Goal: Task Accomplishment & Management: Manage account settings

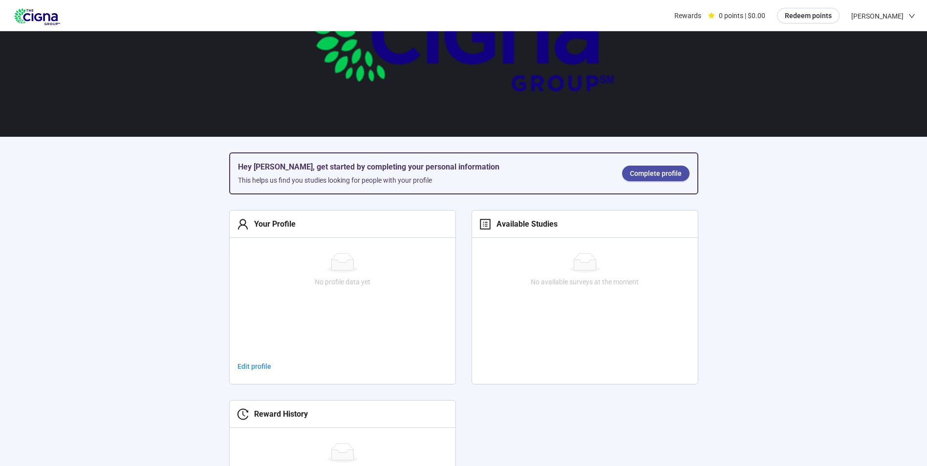
scroll to position [147, 0]
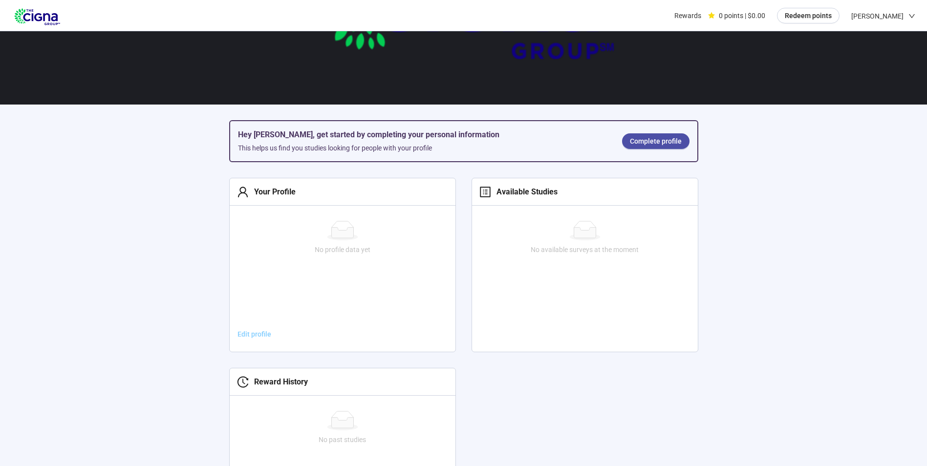
click at [251, 333] on span "Edit profile" at bounding box center [255, 334] width 34 height 11
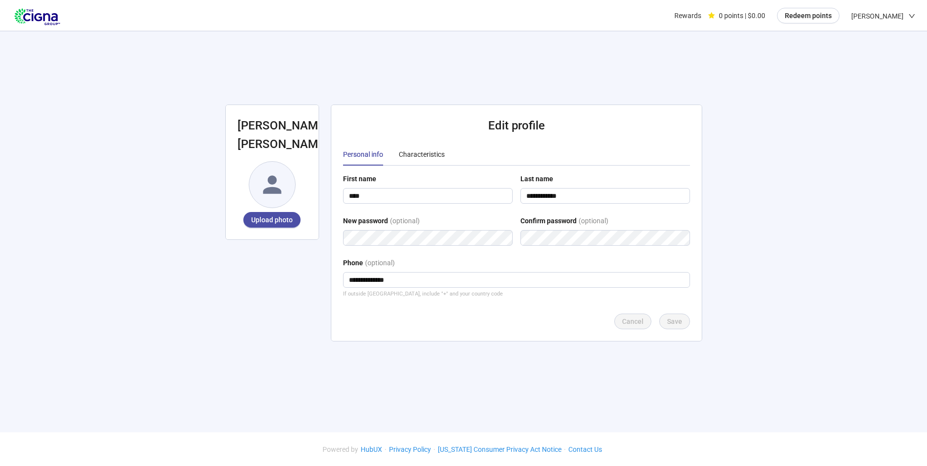
scroll to position [0, 0]
click at [417, 154] on div "Characteristics" at bounding box center [422, 154] width 46 height 11
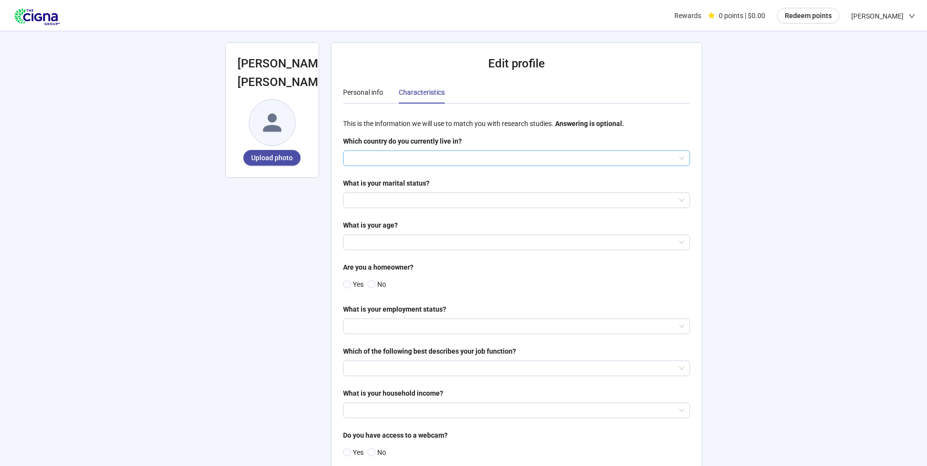
click at [396, 158] on input "search" at bounding box center [516, 158] width 335 height 15
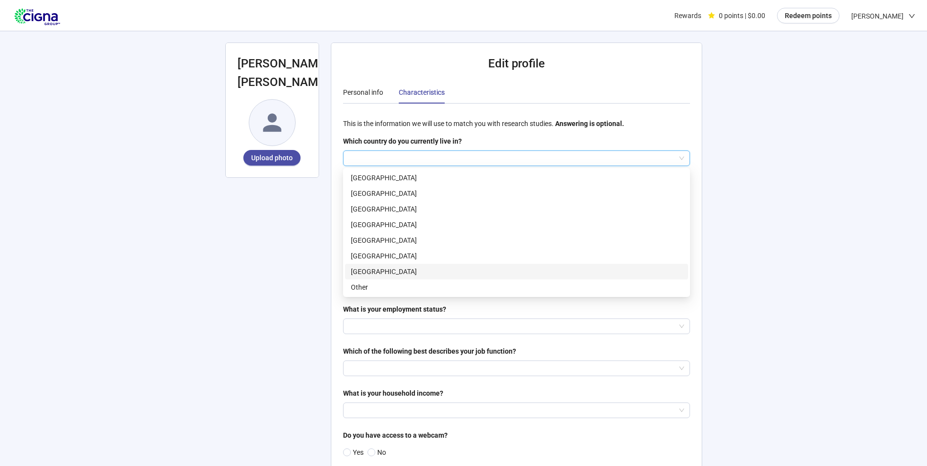
click at [385, 271] on p "[GEOGRAPHIC_DATA]" at bounding box center [516, 271] width 331 height 11
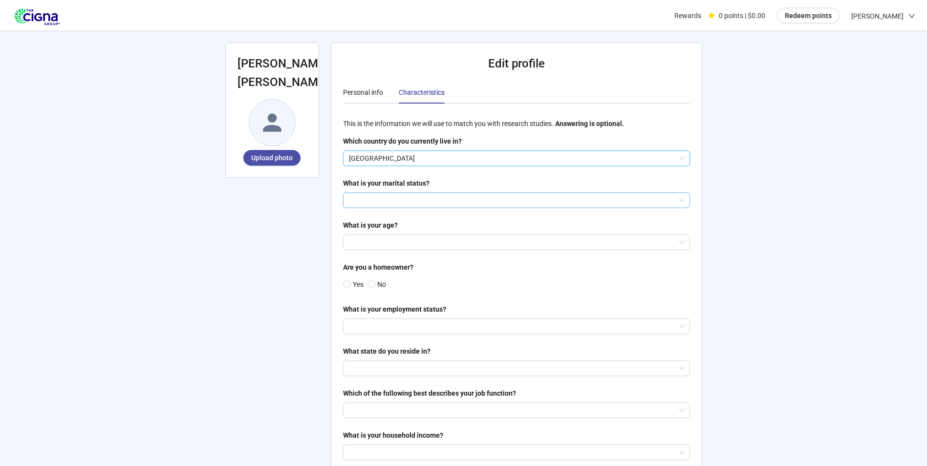
click at [377, 197] on input "search" at bounding box center [516, 200] width 335 height 15
click at [366, 252] on p "Divorced or separated" at bounding box center [516, 251] width 331 height 11
click at [365, 243] on input "search" at bounding box center [516, 242] width 335 height 15
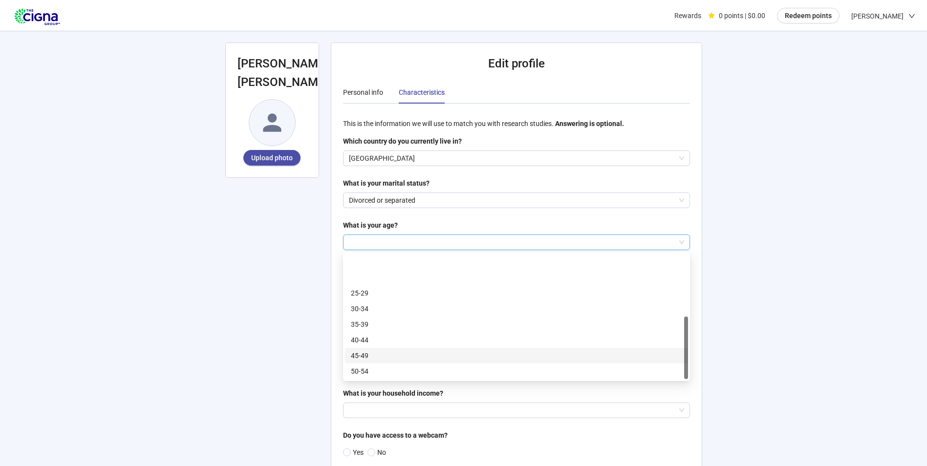
scroll to position [47, 0]
click at [365, 355] on p "60-64" at bounding box center [516, 355] width 331 height 11
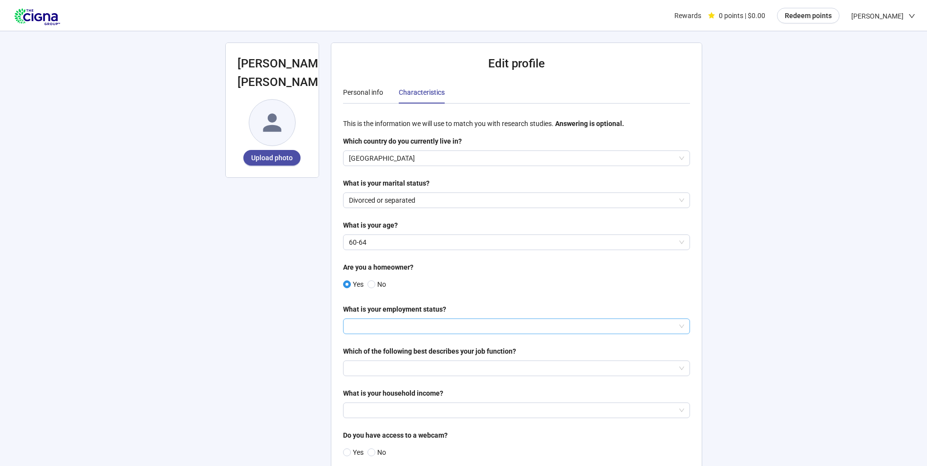
click at [354, 325] on input "search" at bounding box center [516, 326] width 335 height 15
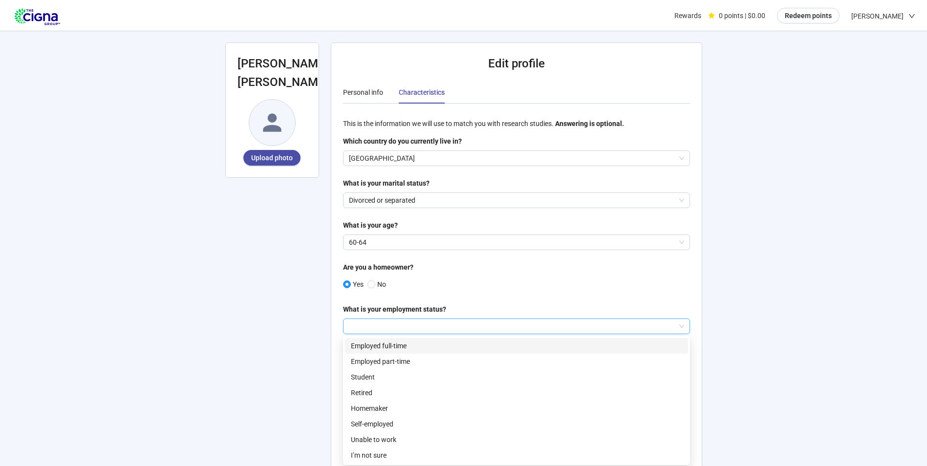
click at [361, 347] on p "Employed full-time" at bounding box center [516, 346] width 331 height 11
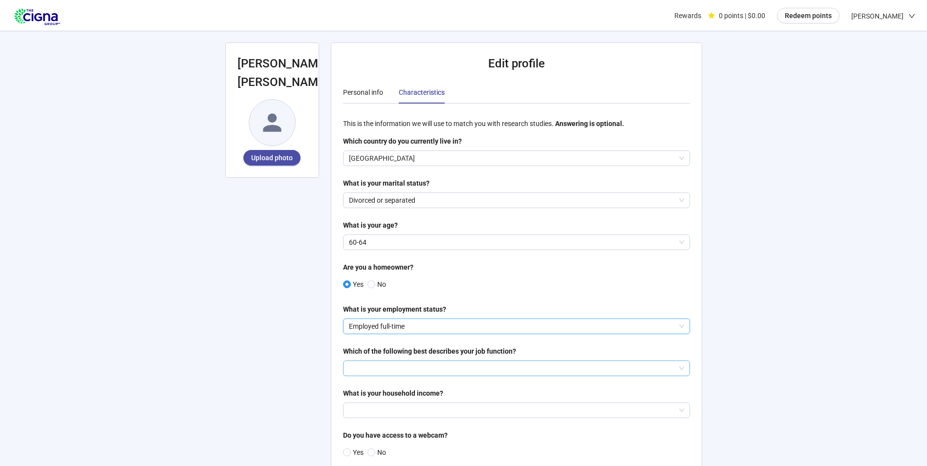
click at [363, 368] on input "search" at bounding box center [516, 368] width 335 height 15
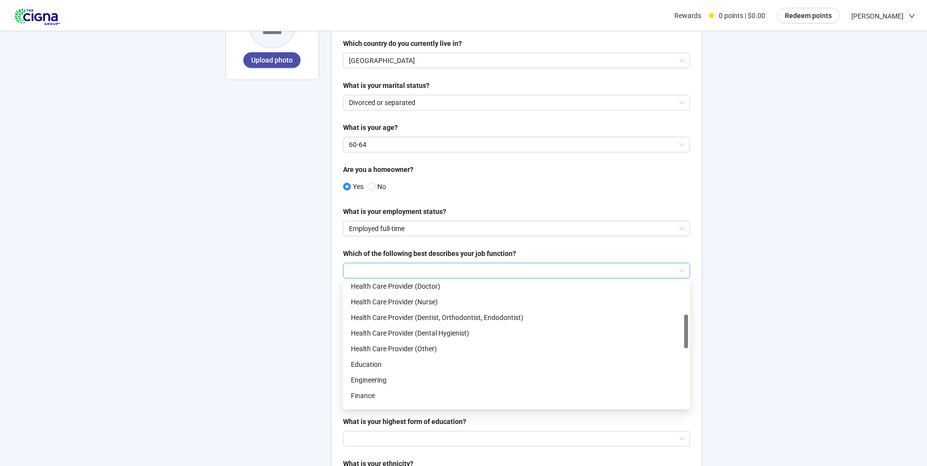
scroll to position [0, 0]
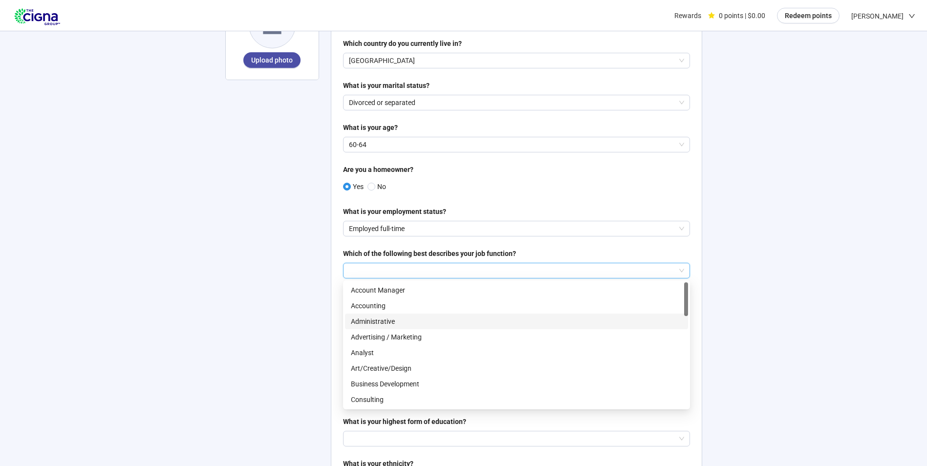
click at [370, 323] on p "Administrative" at bounding box center [516, 321] width 331 height 11
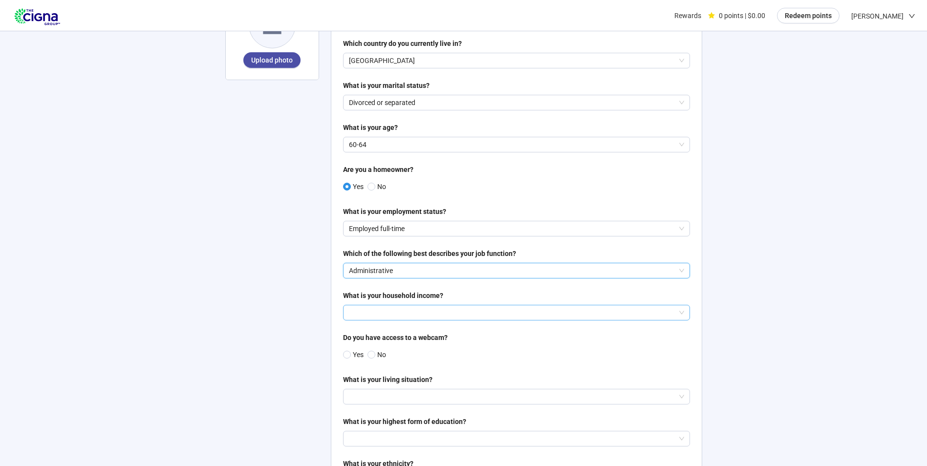
click at [360, 313] on input "search" at bounding box center [516, 312] width 335 height 15
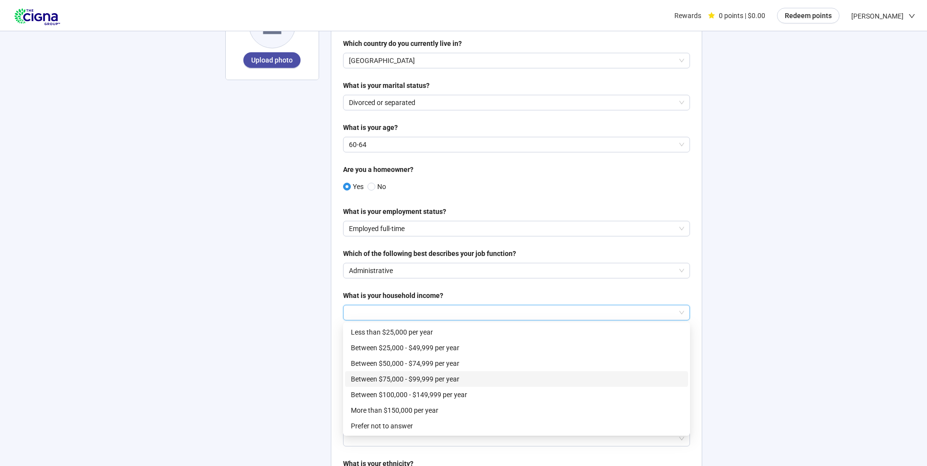
click at [367, 379] on p "Between $75,000 - $99,999 per year" at bounding box center [516, 379] width 331 height 11
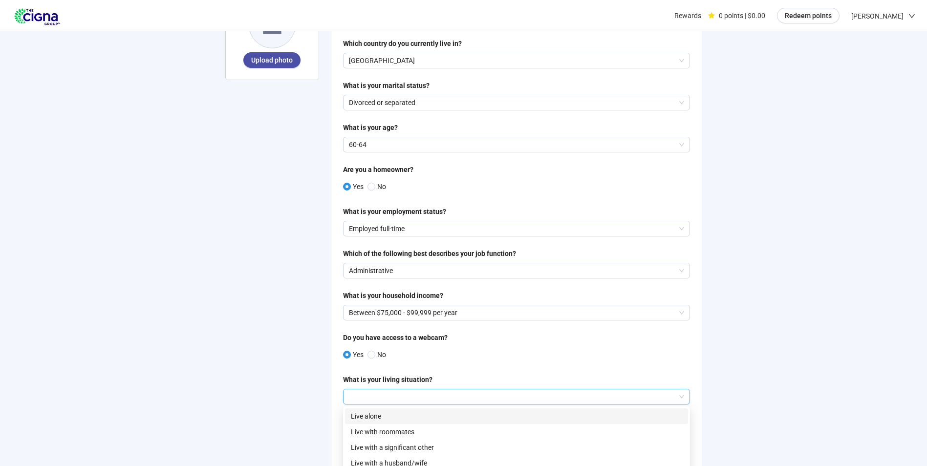
click at [353, 398] on input "search" at bounding box center [516, 397] width 335 height 15
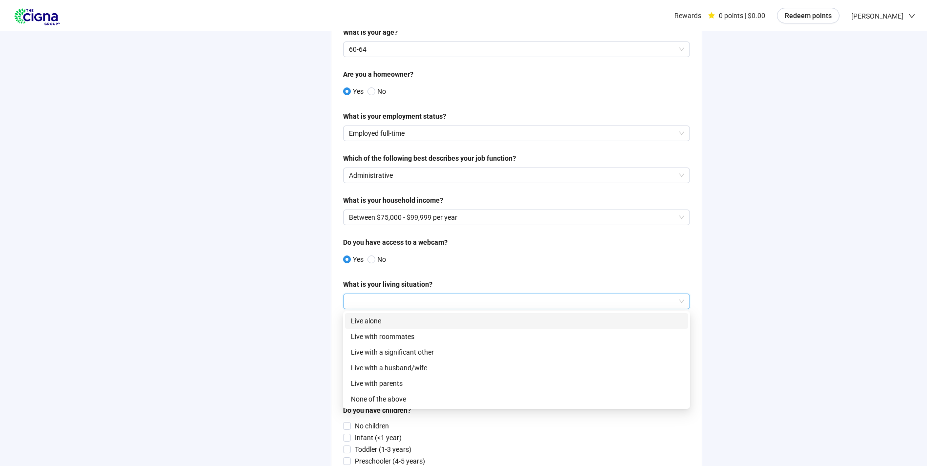
scroll to position [196, 0]
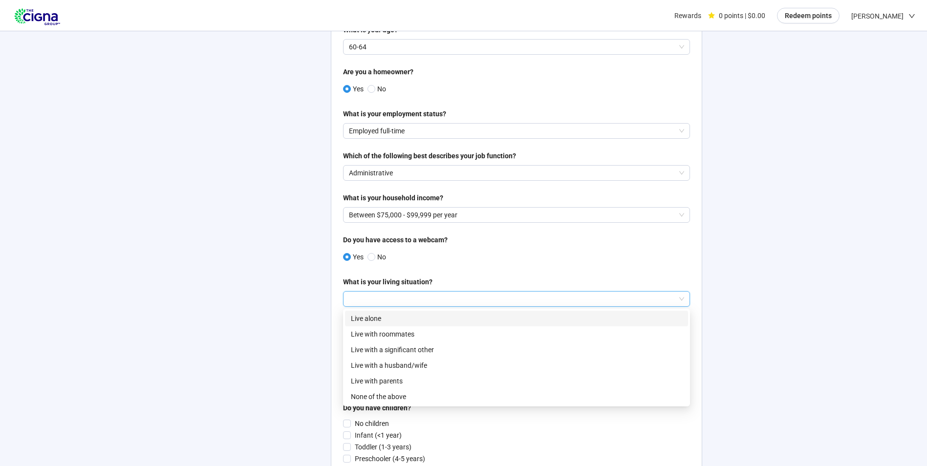
click at [375, 317] on p "Live alone" at bounding box center [516, 318] width 331 height 11
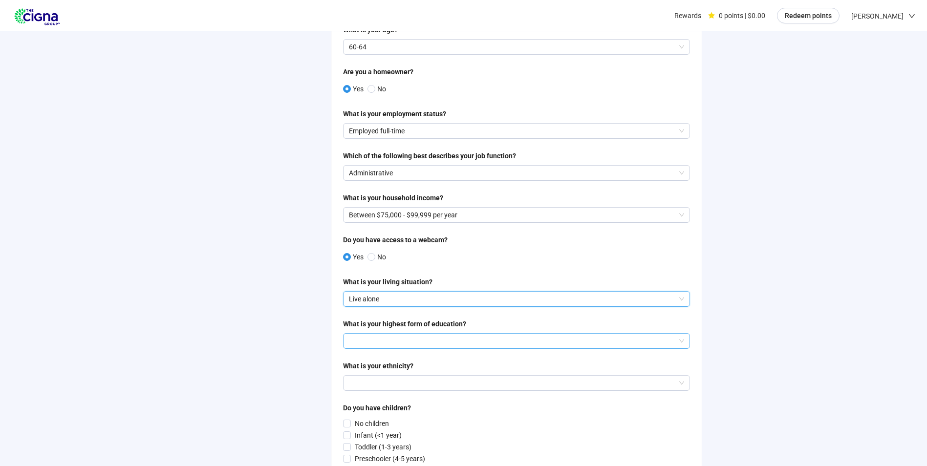
click at [366, 340] on input "search" at bounding box center [516, 341] width 335 height 15
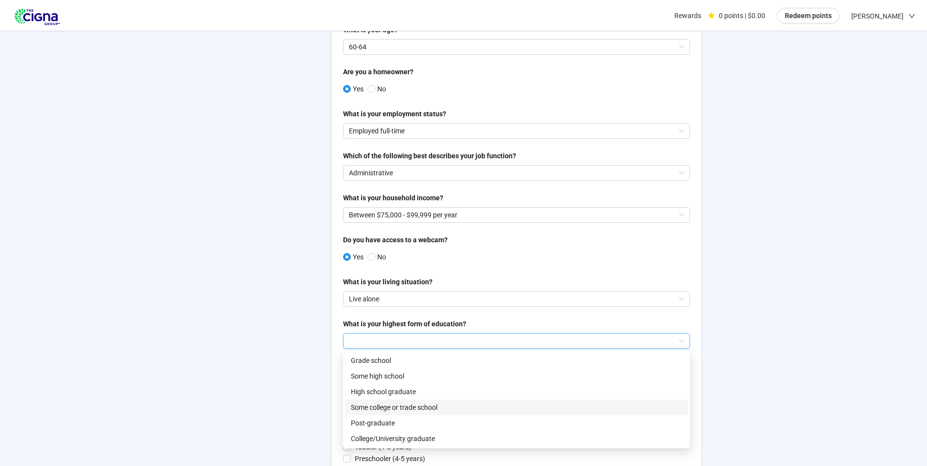
click at [369, 406] on p "Some college or trade school" at bounding box center [516, 407] width 331 height 11
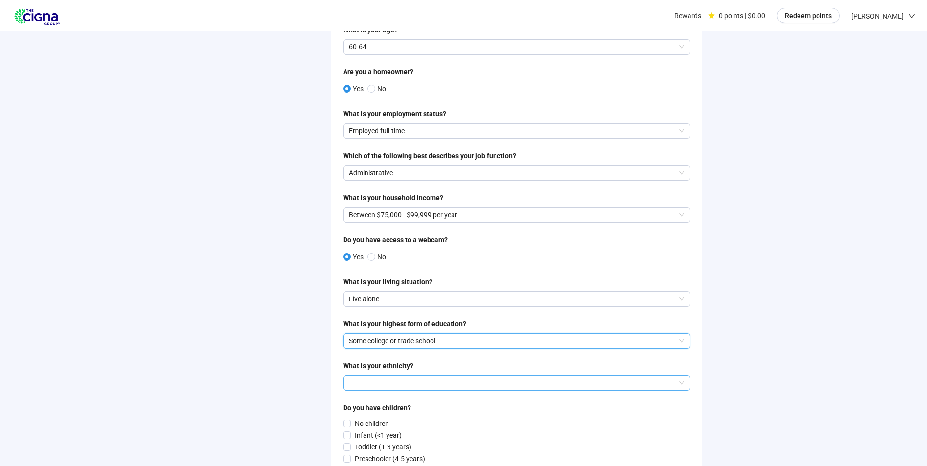
click at [371, 382] on input "search" at bounding box center [516, 383] width 335 height 15
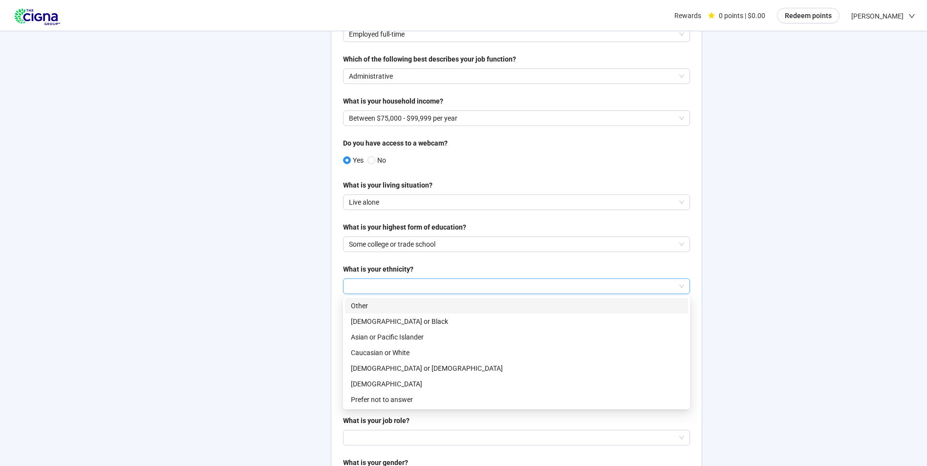
scroll to position [294, 0]
click at [368, 368] on p "[DEMOGRAPHIC_DATA] or [DEMOGRAPHIC_DATA]" at bounding box center [516, 367] width 331 height 11
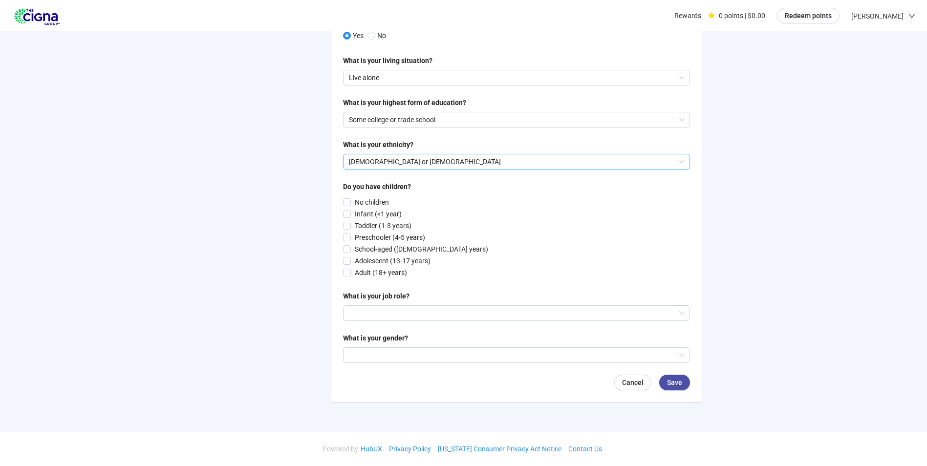
scroll to position [421, 0]
click at [359, 315] on input "search" at bounding box center [516, 313] width 335 height 15
click at [380, 349] on p "Individual Contributor" at bounding box center [516, 348] width 331 height 11
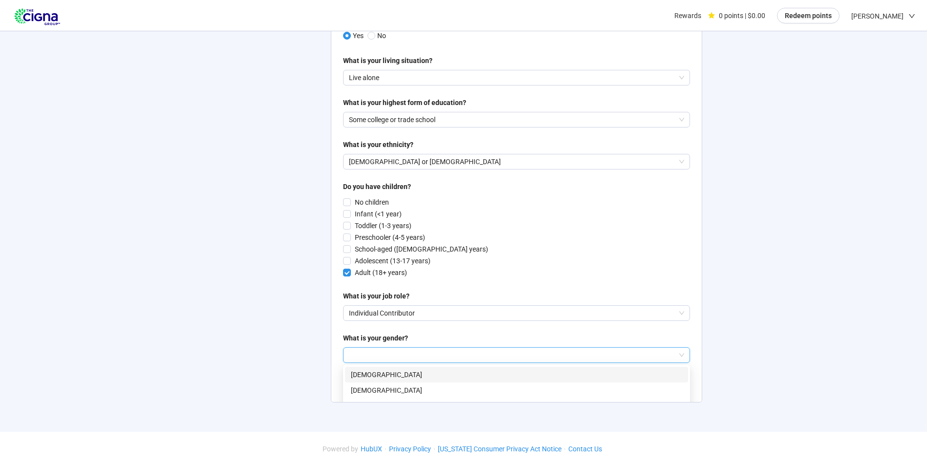
click at [374, 350] on input "search" at bounding box center [516, 355] width 335 height 15
click at [358, 374] on p "[DEMOGRAPHIC_DATA]" at bounding box center [516, 374] width 331 height 11
click at [672, 382] on span "Save" at bounding box center [674, 382] width 15 height 11
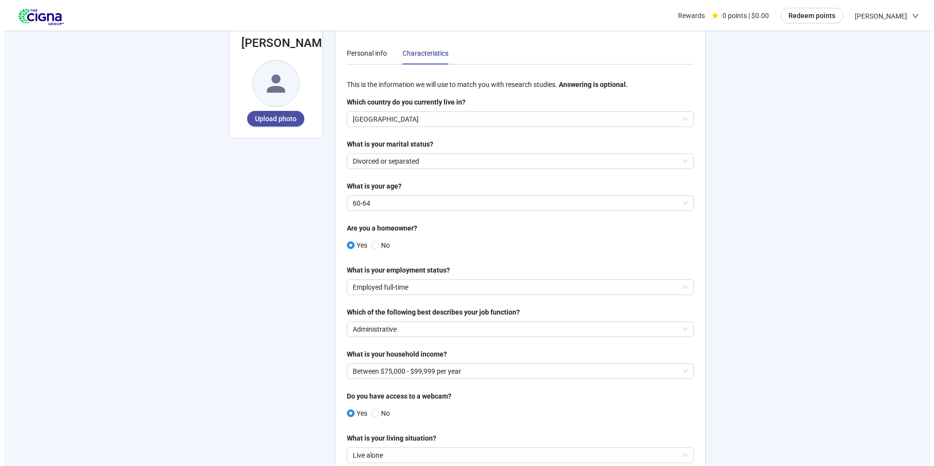
scroll to position [0, 0]
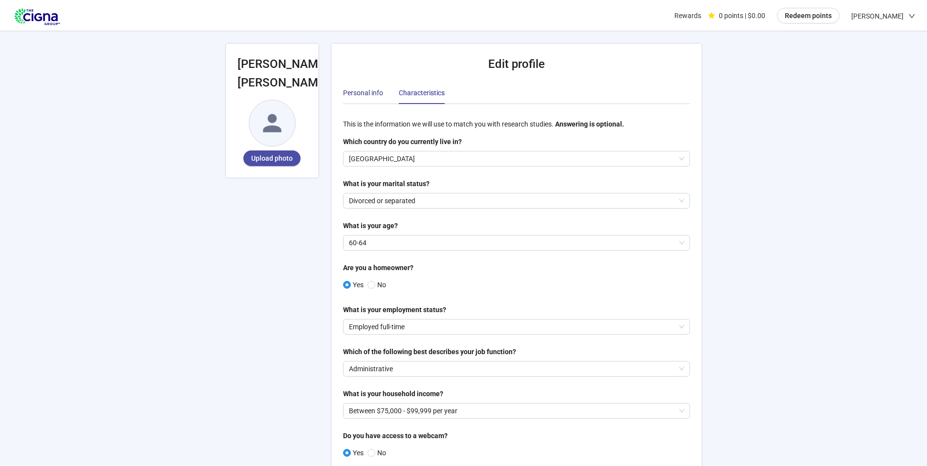
click at [353, 90] on div "Personal info" at bounding box center [363, 92] width 40 height 11
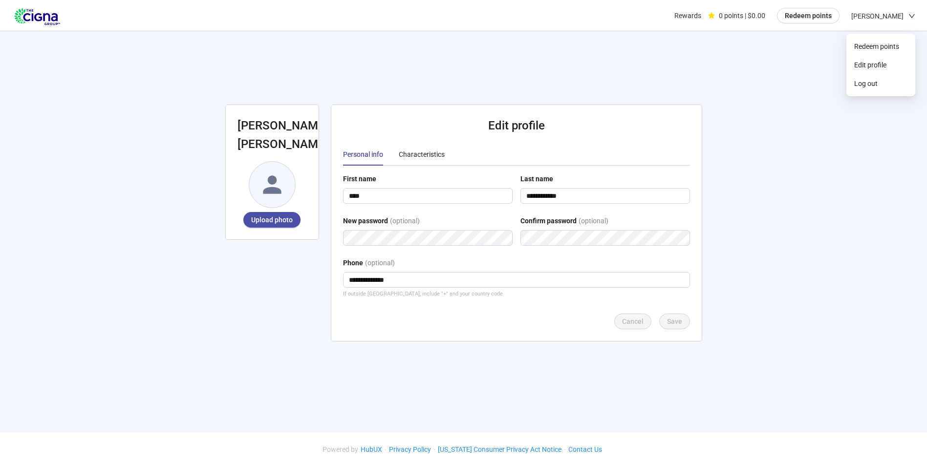
click at [913, 15] on icon "down" at bounding box center [912, 16] width 6 height 4
click at [880, 83] on span "Log out" at bounding box center [886, 83] width 43 height 11
